Goal: Transaction & Acquisition: Purchase product/service

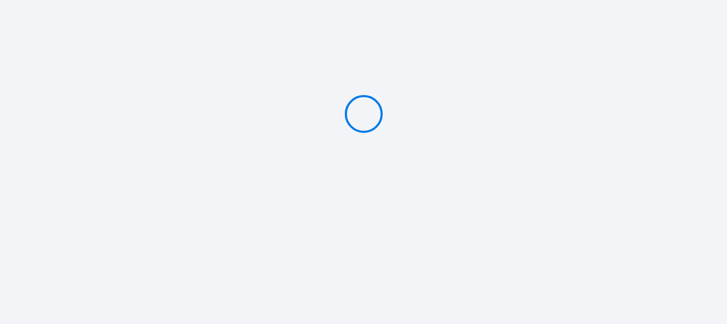
type input "PAY 512.96 €"
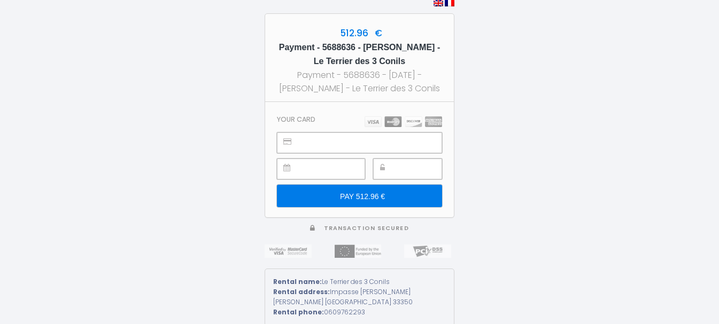
click at [372, 198] on input "PAY 512.96 €" at bounding box center [359, 196] width 165 height 22
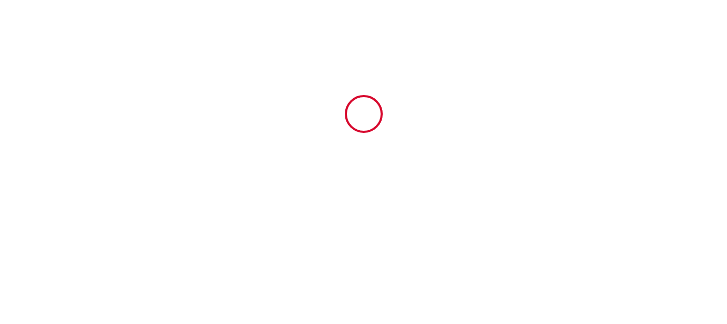
type input "5688636"
type input "Le Terrier des 3 Conils"
type input "Impasse Bernard Lafon"
type input "33350"
type input "Castillon-la-Bataille"
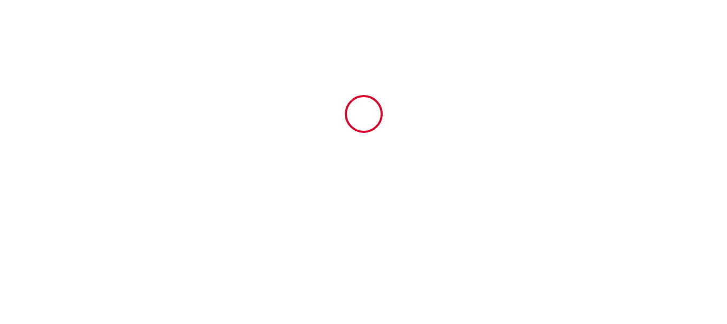
type input "France"
type input "17 Fri October 2025"
type input "19 Sun October 2025"
type input "8"
type input "0"
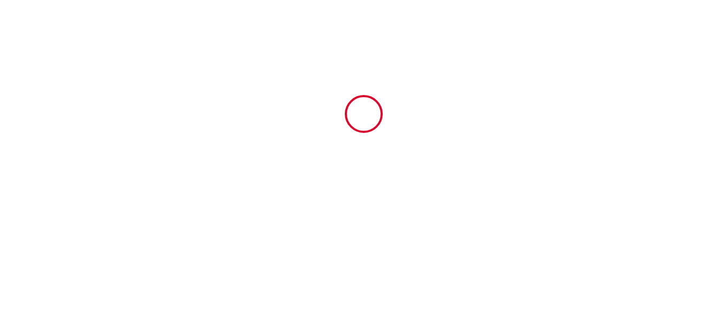
type input "500"
type input "732.8"
type input "Élodie"
type input "LANVIN"
type input "55 rue Michel Montaigne"
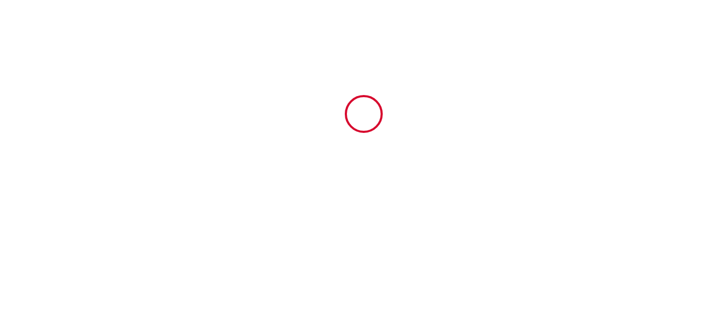
type input "33350"
type input "CASTILLLON LA BATAILLE"
type input "France"
type input "lanvin.elodie@neuf.fr"
type input "Frederique"
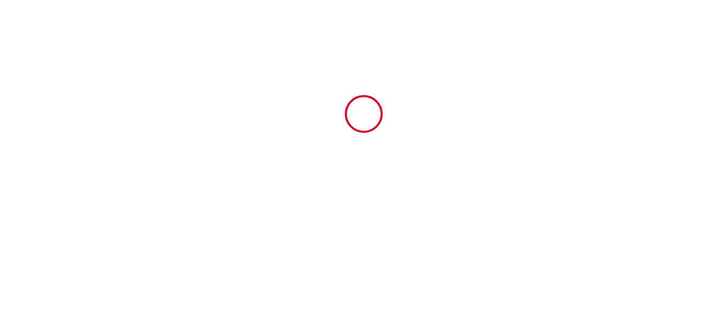
type input "Lespine"
type input "19 Rue du Vignemale"
type input "65310"
type input "odos"
type input "lespinefrede@gmail.com"
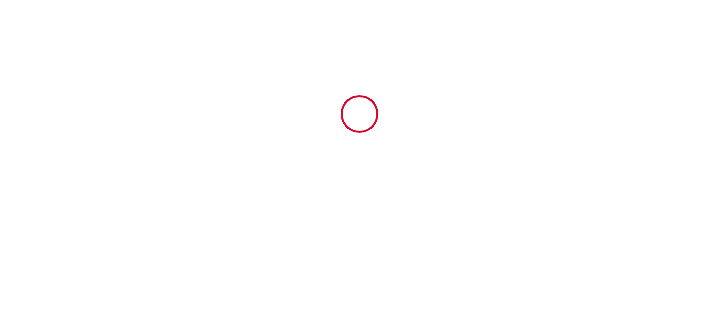
type input "+33 6 22 43 36 67"
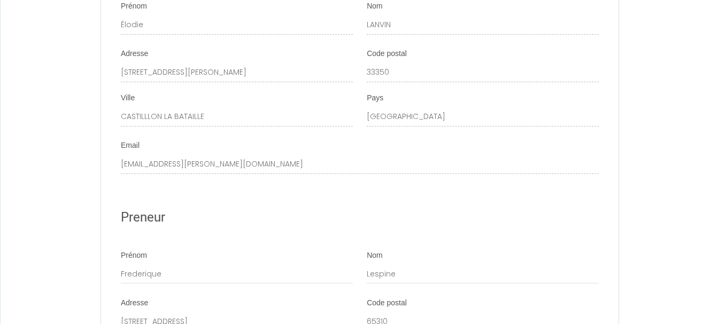
scroll to position [2138, 0]
